Goal: Book appointment/travel/reservation

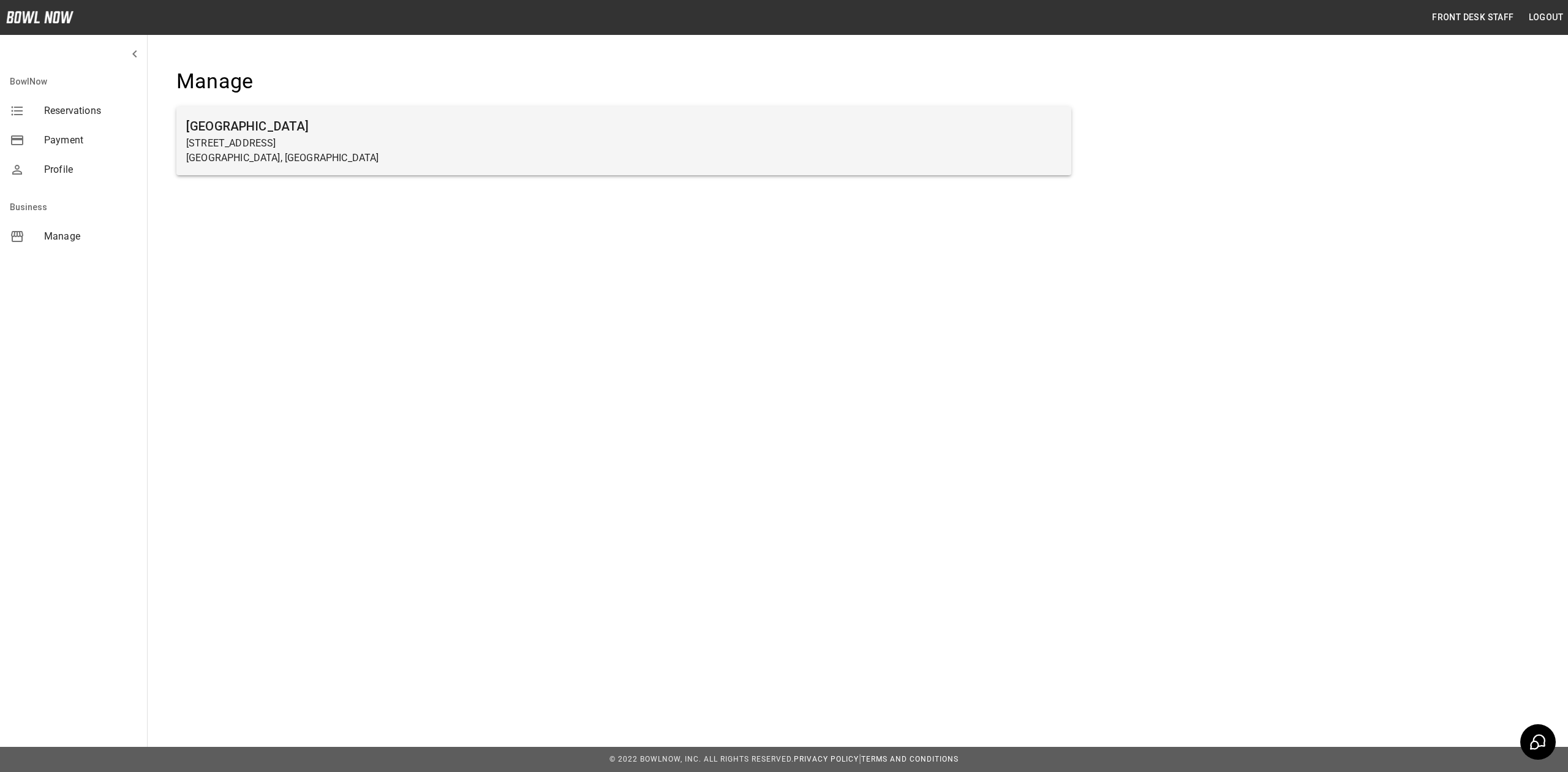
click at [385, 158] on p "[GEOGRAPHIC_DATA], [GEOGRAPHIC_DATA]" at bounding box center [624, 158] width 875 height 15
click at [518, 128] on h6 "[GEOGRAPHIC_DATA]" at bounding box center [624, 126] width 875 height 19
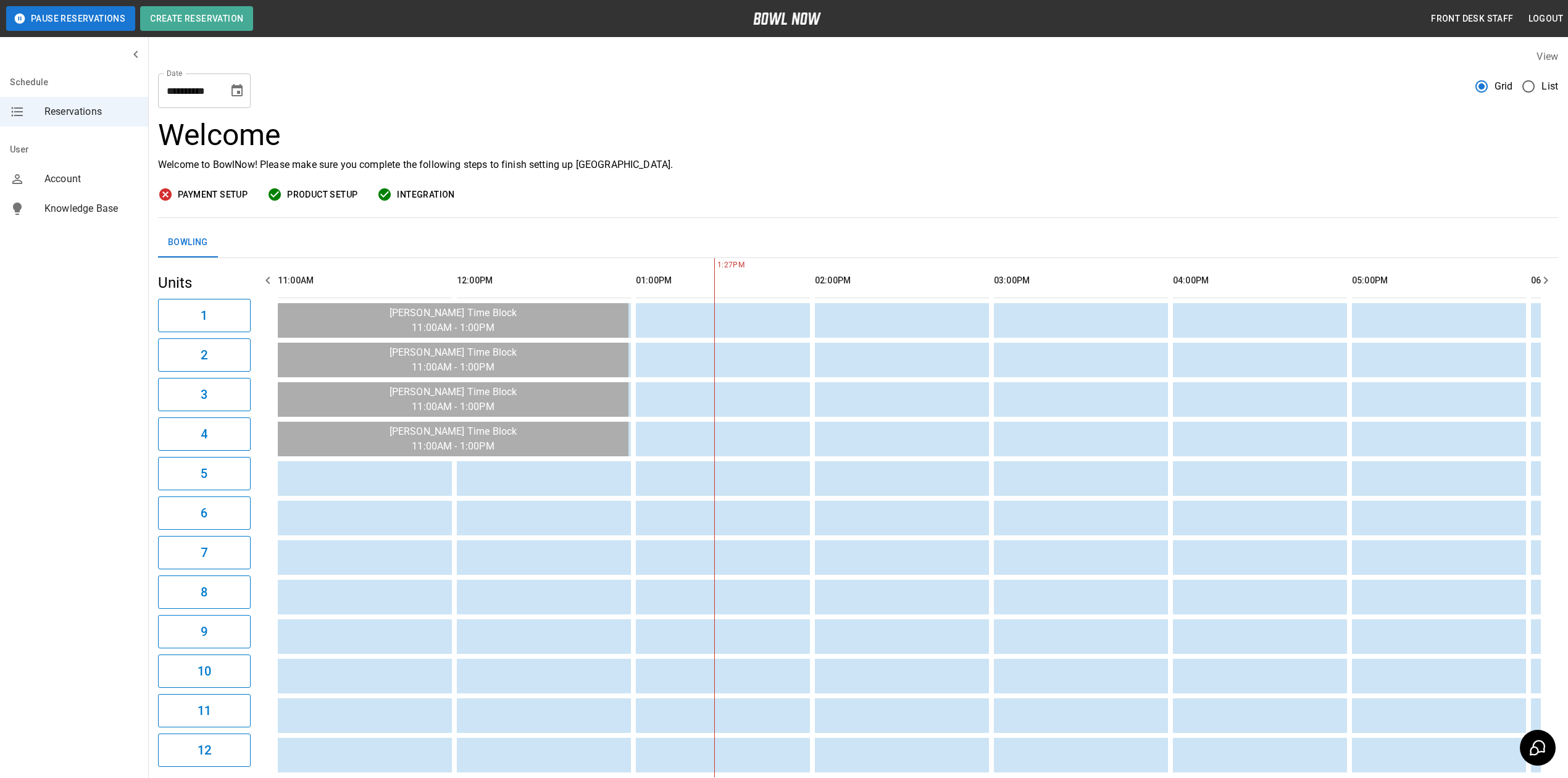
scroll to position [0, 358]
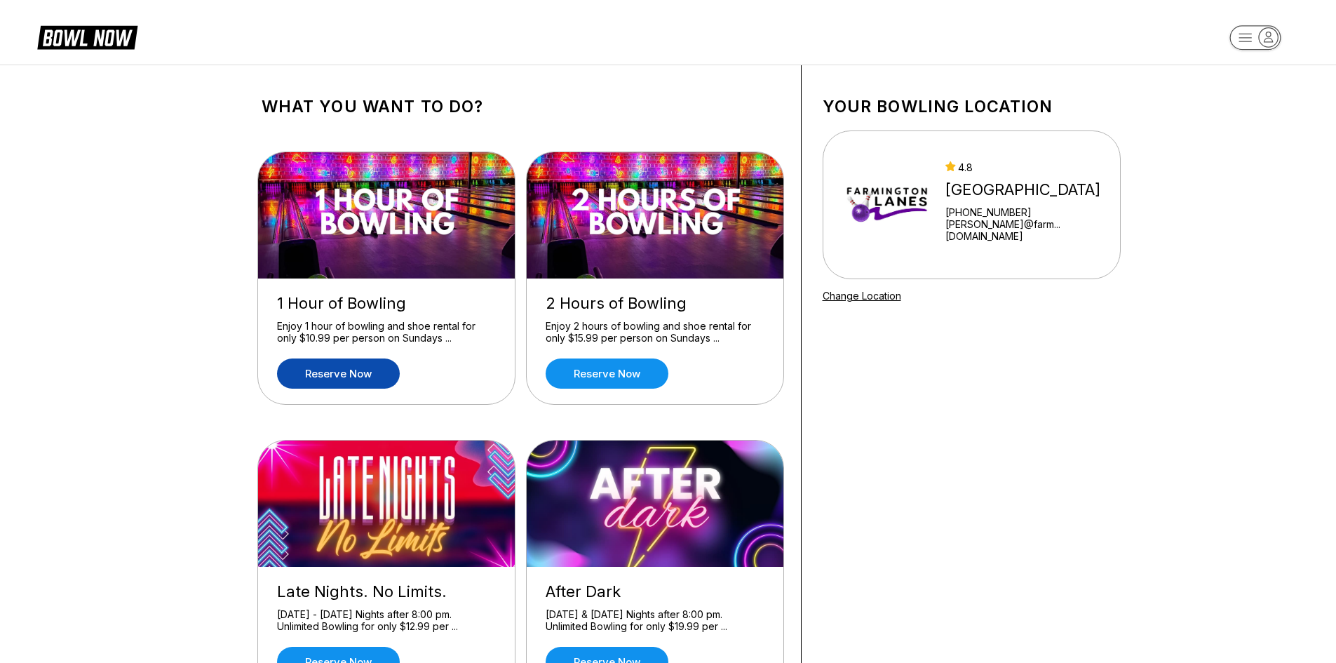
click at [360, 371] on link "Reserve now" at bounding box center [338, 373] width 123 height 30
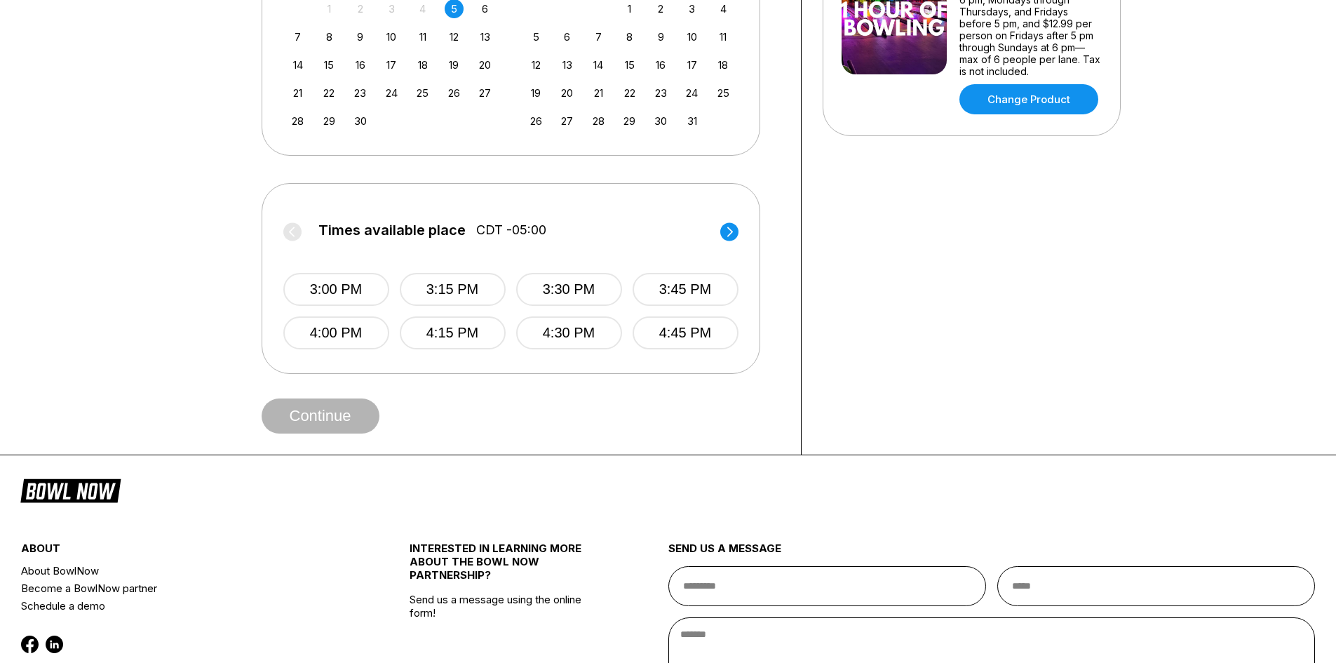
scroll to position [421, 0]
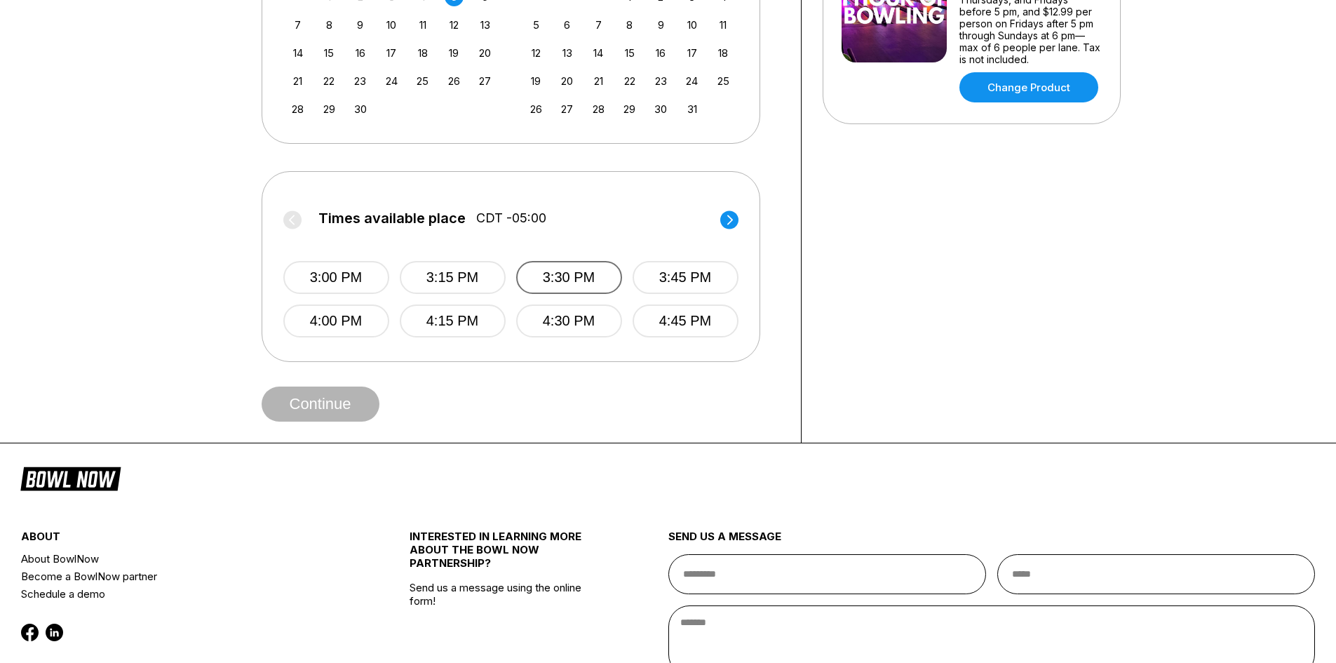
click at [541, 278] on button "3:30 PM" at bounding box center [569, 277] width 106 height 33
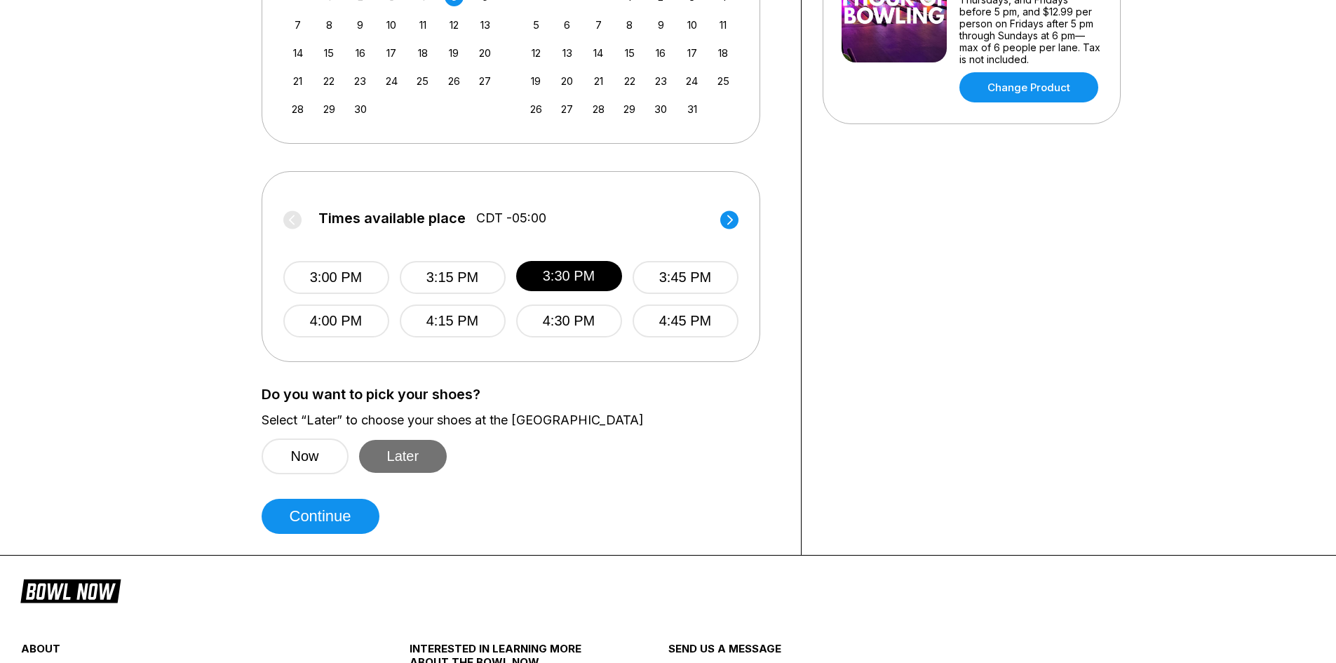
click at [397, 468] on button "Later" at bounding box center [403, 456] width 88 height 33
click at [403, 458] on button "Later" at bounding box center [403, 456] width 88 height 33
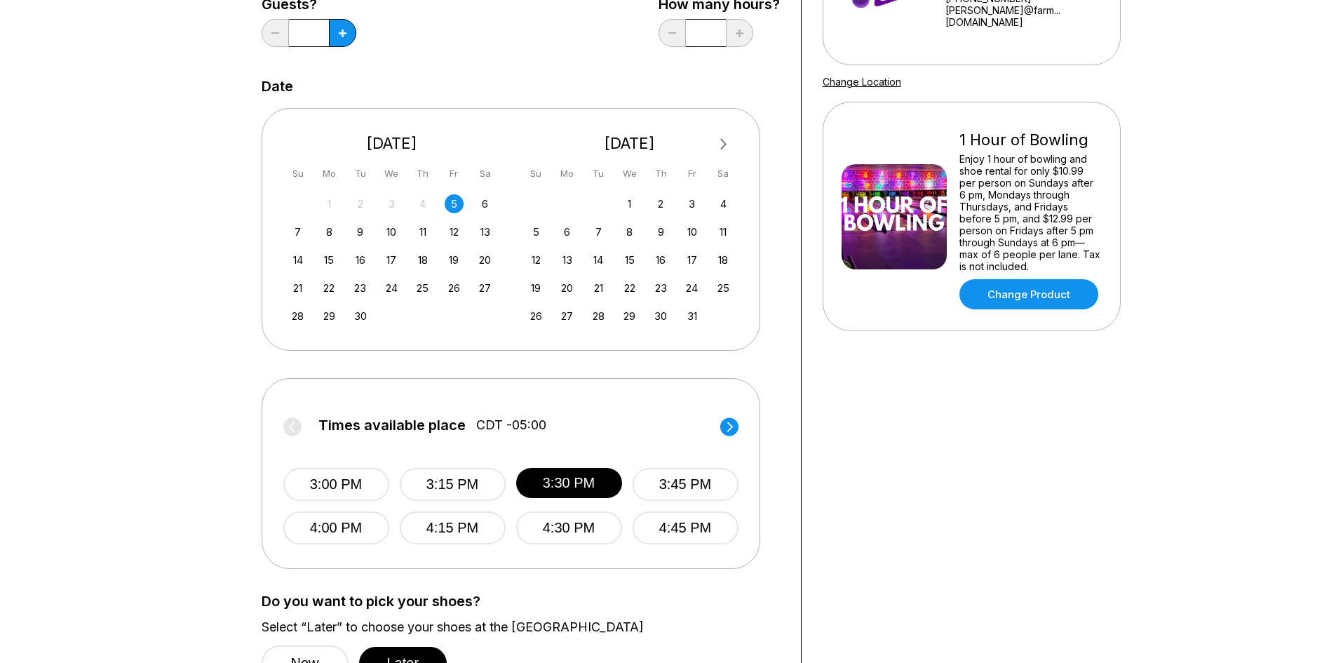
scroll to position [210, 0]
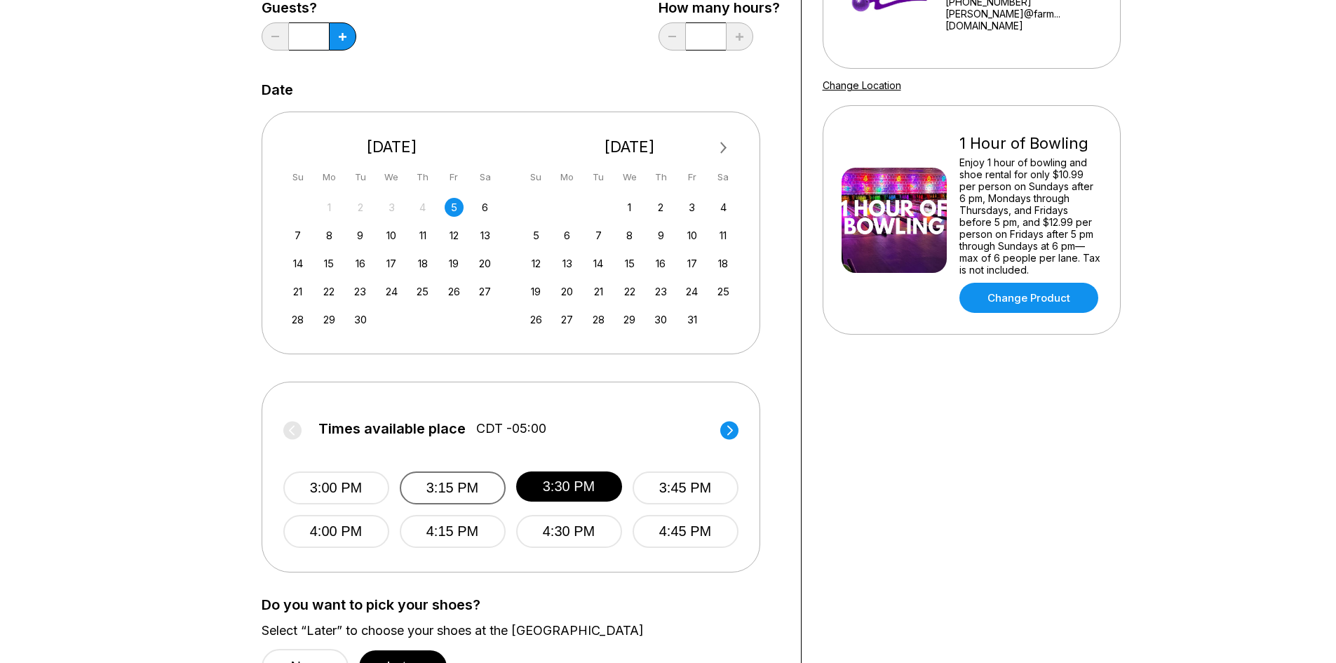
click at [479, 494] on button "3:15 PM" at bounding box center [453, 487] width 106 height 33
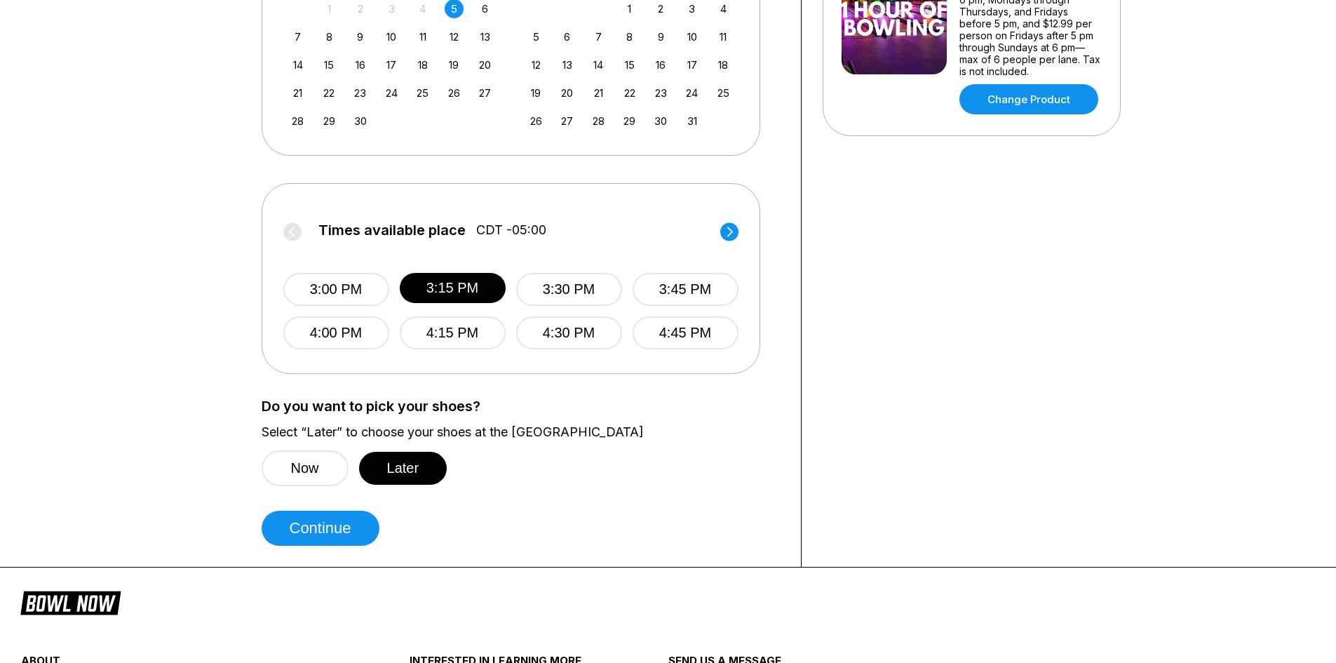
scroll to position [491, 0]
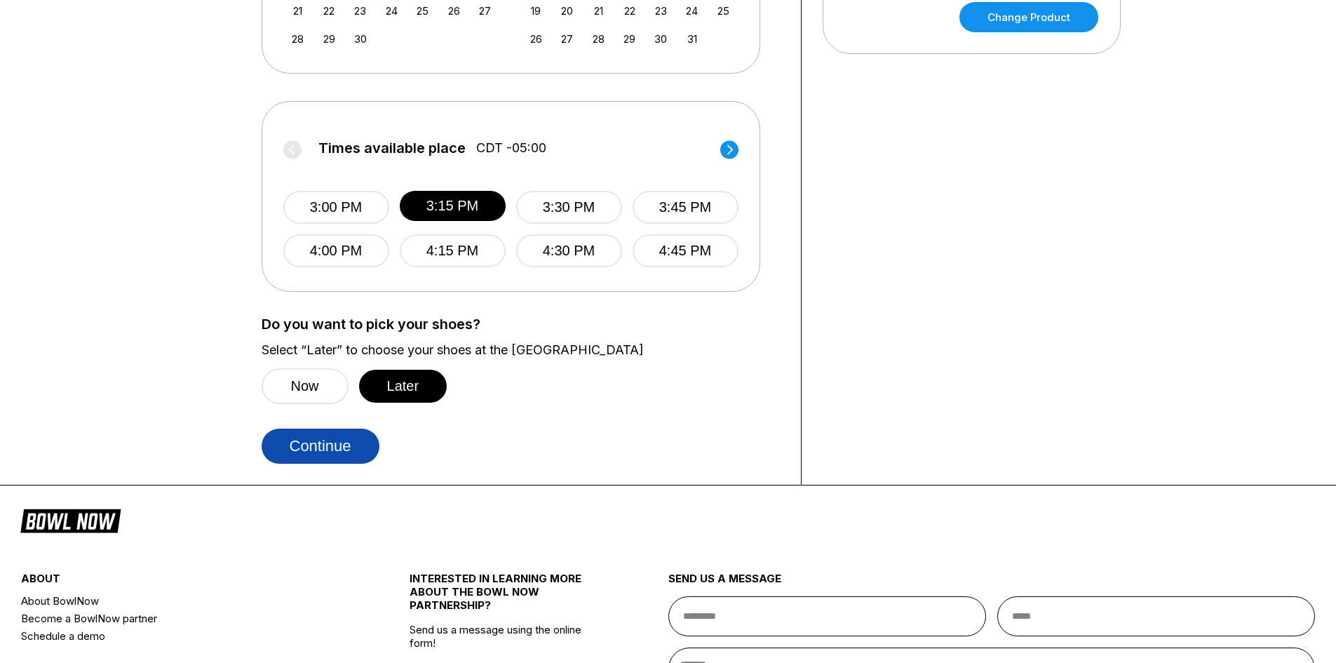
click at [340, 440] on button "Continue" at bounding box center [321, 445] width 118 height 35
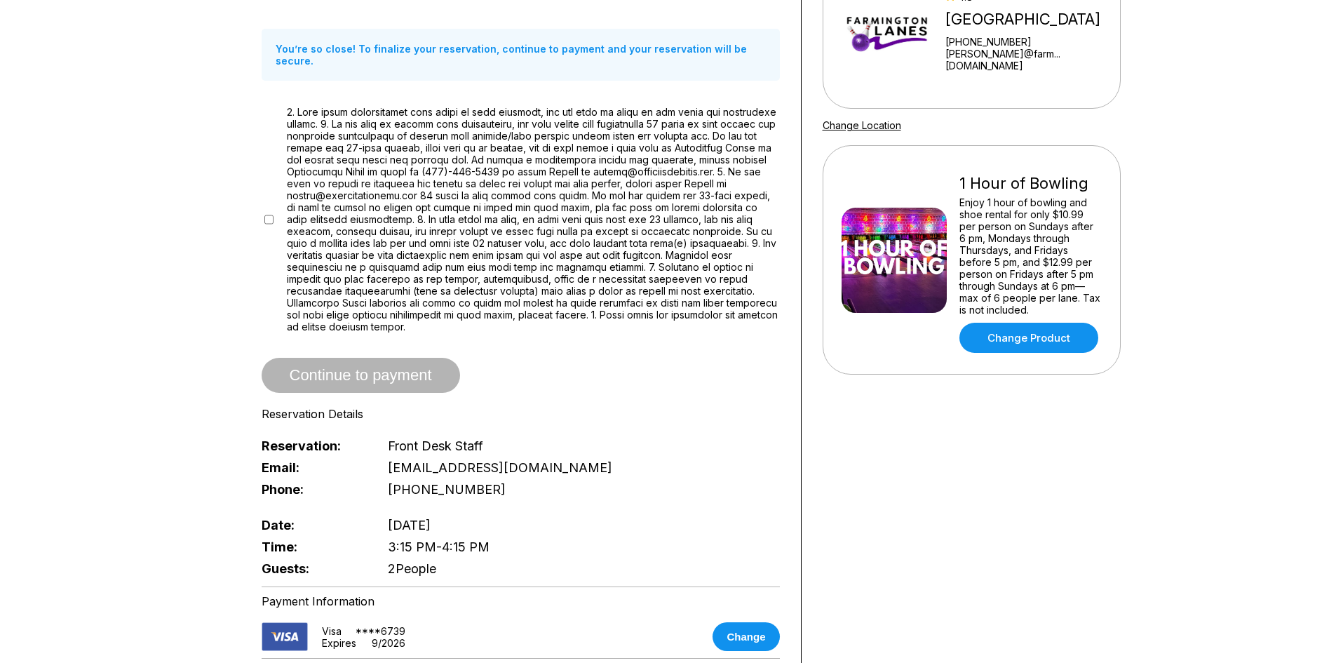
scroll to position [421, 0]
